Goal: Navigation & Orientation: Go to known website

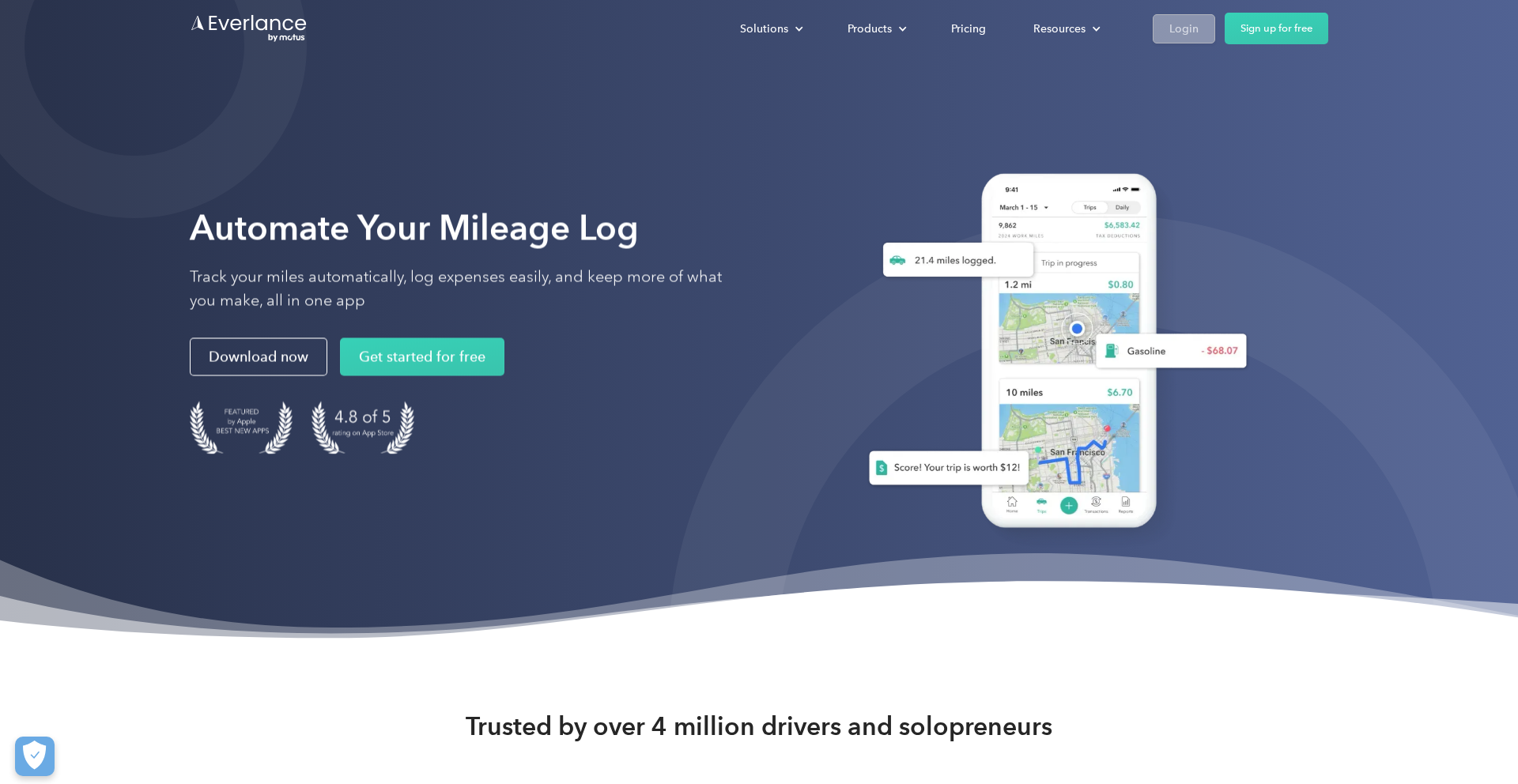
click at [1188, 19] on div "Login" at bounding box center [1184, 28] width 29 height 20
